Goal: Navigation & Orientation: Find specific page/section

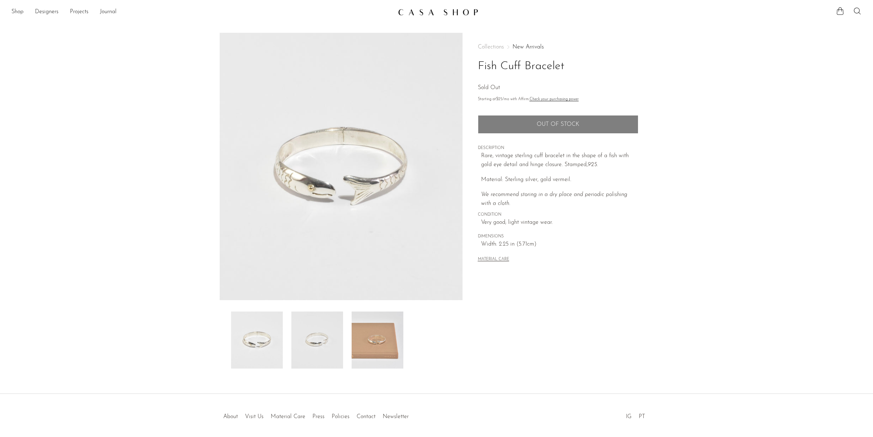
click at [304, 341] on img at bounding box center [318, 340] width 52 height 57
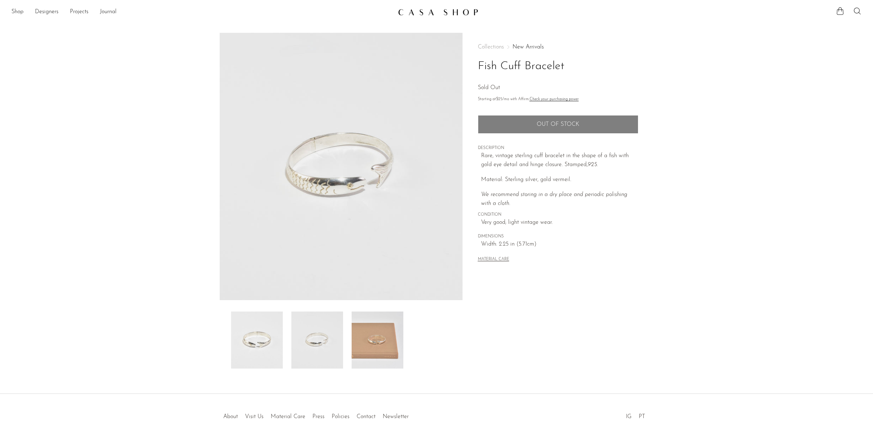
click at [390, 336] on img at bounding box center [378, 340] width 52 height 57
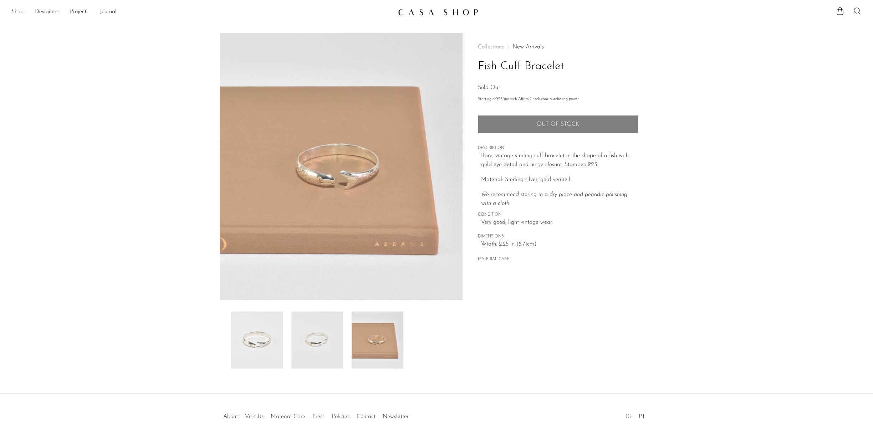
click at [256, 333] on img at bounding box center [257, 340] width 52 height 57
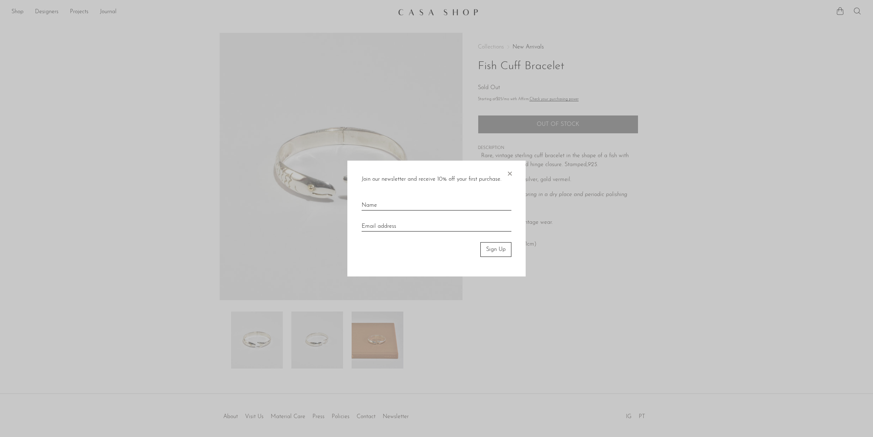
click at [511, 173] on span "×" at bounding box center [509, 172] width 7 height 23
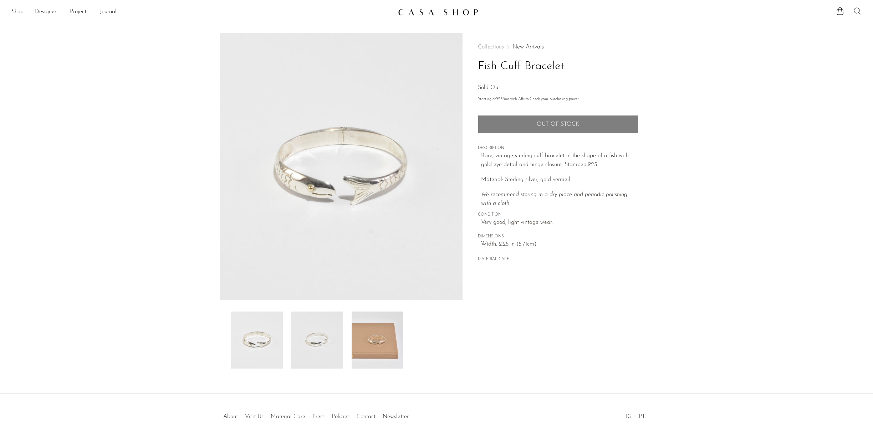
click at [531, 47] on link "New Arrivals" at bounding box center [528, 47] width 31 height 6
